Goal: Information Seeking & Learning: Learn about a topic

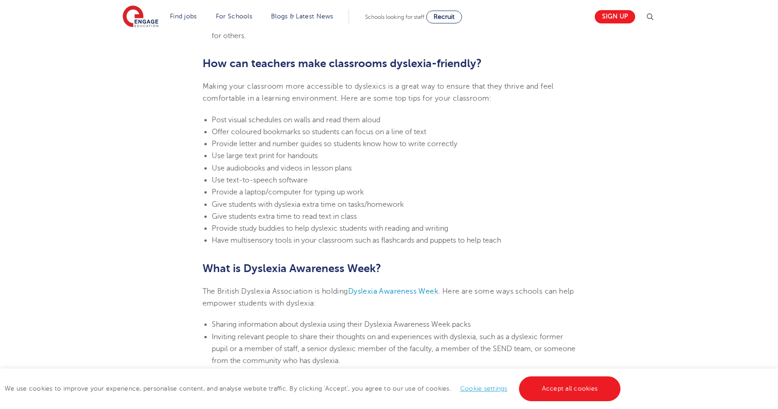
scroll to position [1981, 0]
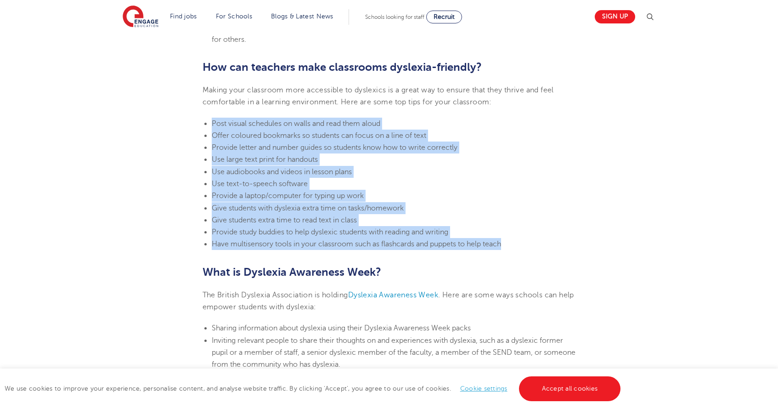
drag, startPoint x: 516, startPoint y: 233, endPoint x: 208, endPoint y: 106, distance: 332.8
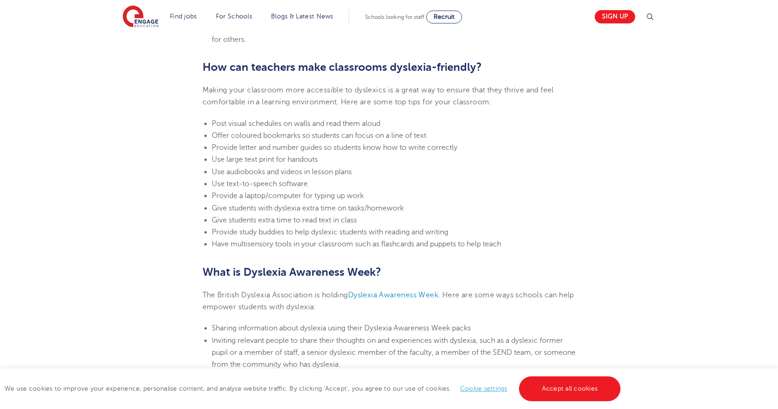
click at [334, 168] on span "Use audiobooks and videos in lesson plans" at bounding box center [282, 172] width 140 height 8
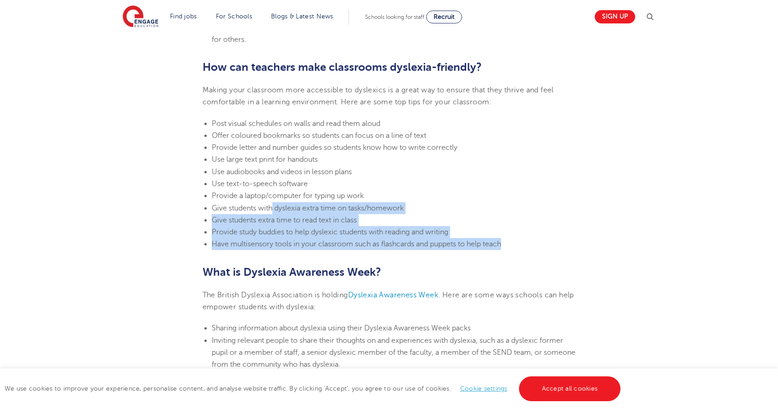
drag, startPoint x: 518, startPoint y: 234, endPoint x: 273, endPoint y: 196, distance: 247.9
click at [273, 196] on ul "Post visual schedules on walls and read them aloud Offer coloured bookmarks so …" at bounding box center [390, 184] width 374 height 133
click at [273, 204] on span "Give students with dyslexia extra time on tasks/homework" at bounding box center [308, 208] width 192 height 8
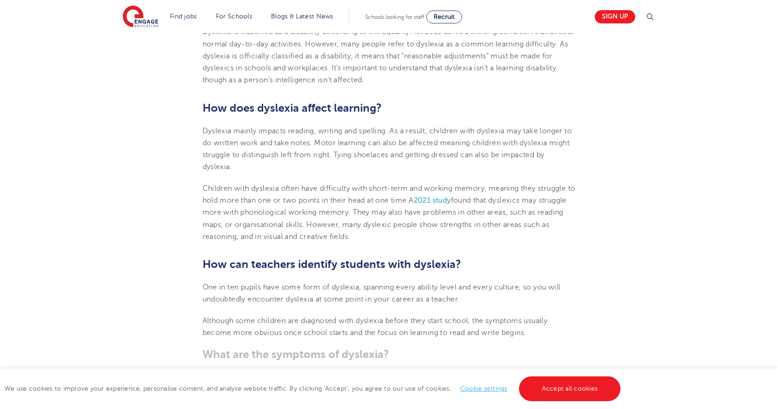
scroll to position [635, 0]
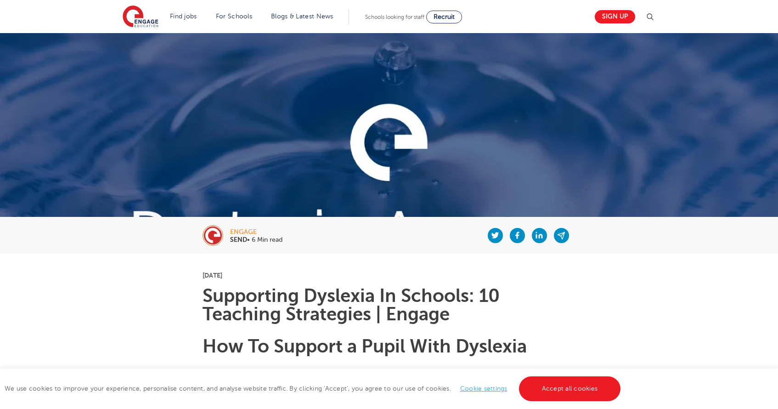
scroll to position [1923, 0]
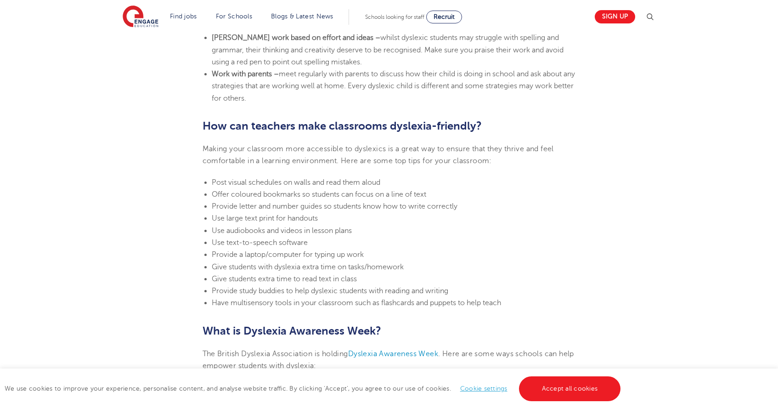
click at [359, 147] on p "Making your classroom more accessible to dyslexics is a great way to ensure tha…" at bounding box center [390, 155] width 374 height 24
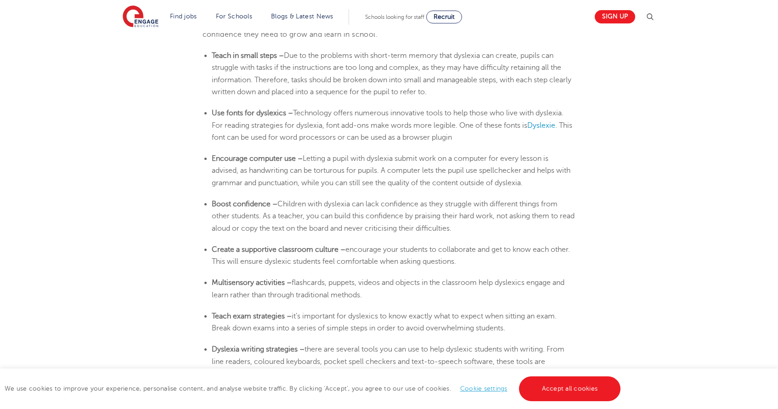
scroll to position [1566, 0]
